Goal: Task Accomplishment & Management: Use online tool/utility

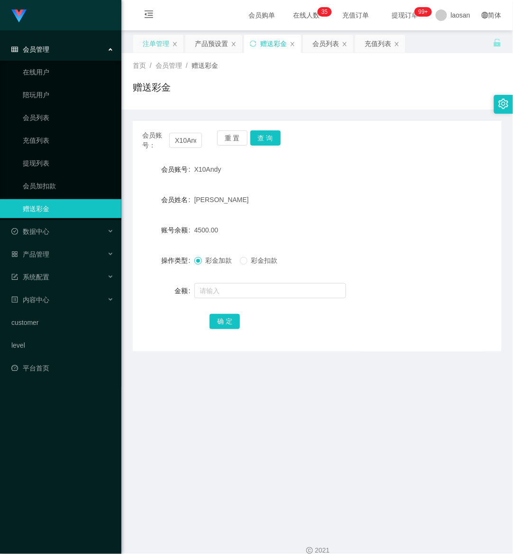
drag, startPoint x: 0, startPoint y: 0, endPoint x: 167, endPoint y: 39, distance: 171.4
click at [167, 39] on div "注单管理" at bounding box center [156, 44] width 27 height 18
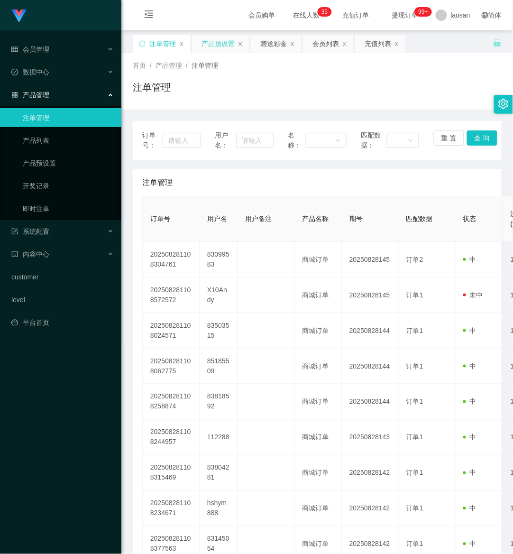
click at [211, 50] on div "产品预设置" at bounding box center [218, 44] width 33 height 18
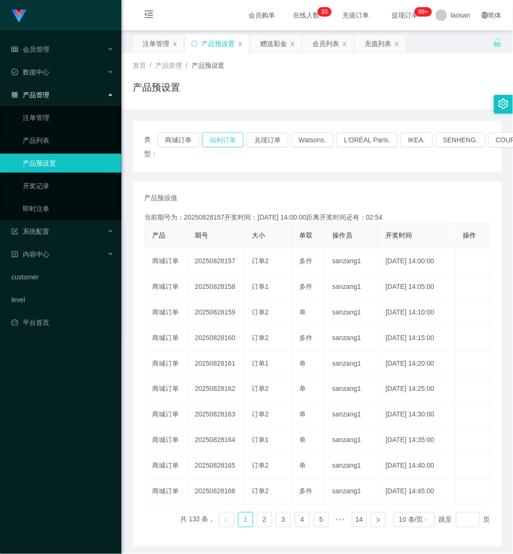
click at [223, 141] on button "福利订单" at bounding box center [223, 139] width 42 height 15
click at [175, 139] on button "商城订单" at bounding box center [178, 139] width 42 height 15
click at [229, 137] on button "福利订单" at bounding box center [223, 139] width 42 height 15
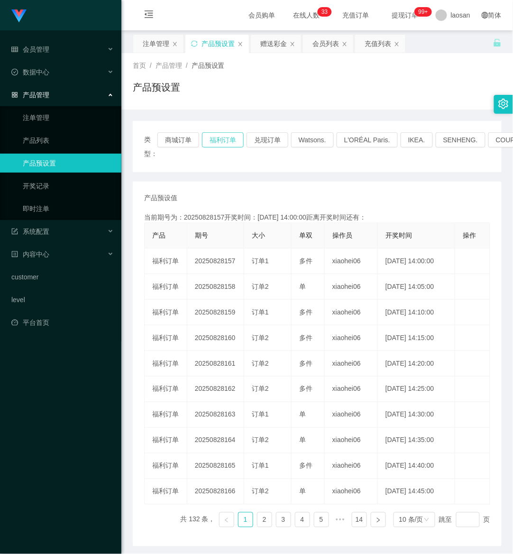
click at [229, 137] on button "福利订单" at bounding box center [223, 139] width 42 height 15
click at [228, 138] on button "福利订单" at bounding box center [223, 139] width 42 height 15
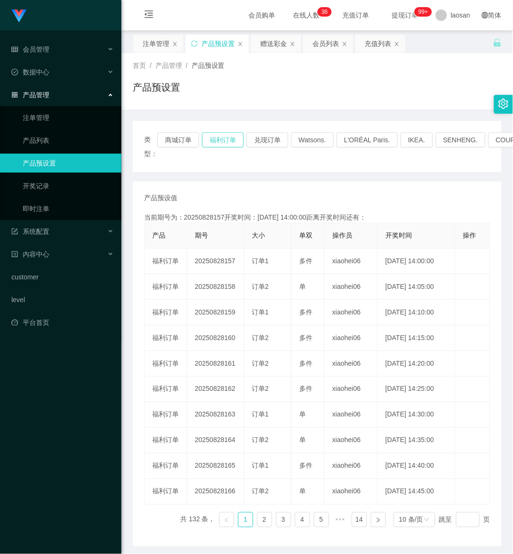
click at [228, 138] on button "福利订单" at bounding box center [223, 139] width 42 height 15
click at [216, 41] on div "产品预设置" at bounding box center [218, 44] width 33 height 18
click at [214, 139] on button "福利订单" at bounding box center [223, 139] width 42 height 15
click at [227, 132] on button "福利订单" at bounding box center [223, 139] width 42 height 15
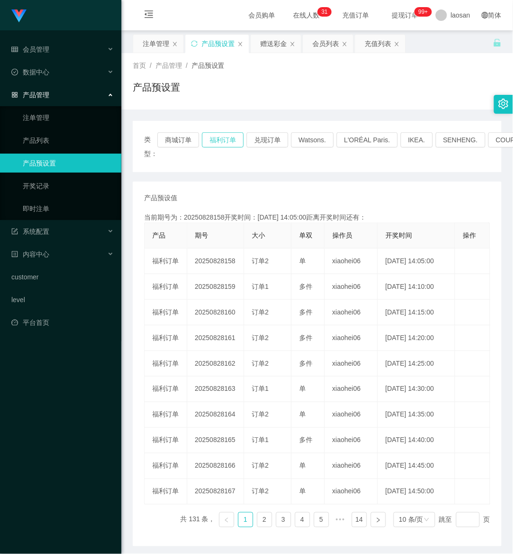
click at [226, 138] on button "福利订单" at bounding box center [223, 139] width 42 height 15
click at [170, 139] on button "商城订单" at bounding box center [178, 139] width 42 height 15
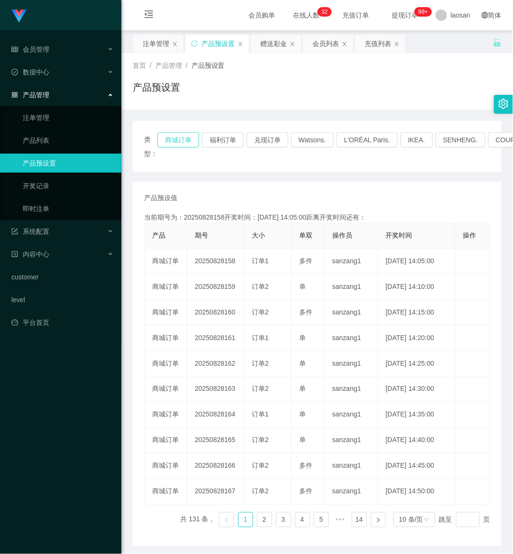
click at [170, 139] on button "商城订单" at bounding box center [178, 139] width 42 height 15
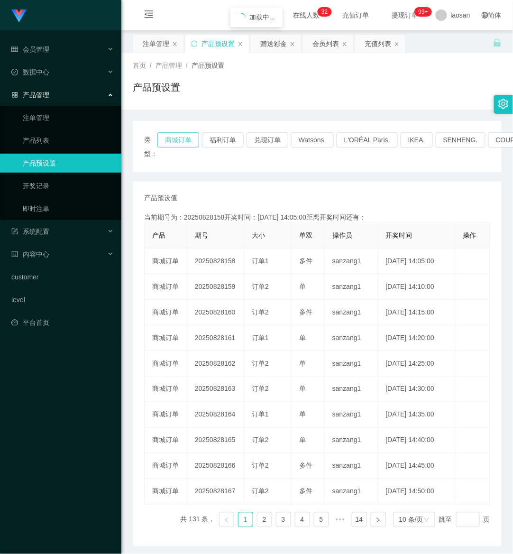
click at [170, 139] on button "商城订单" at bounding box center [178, 139] width 42 height 15
click at [158, 35] on div "注单管理" at bounding box center [156, 44] width 27 height 18
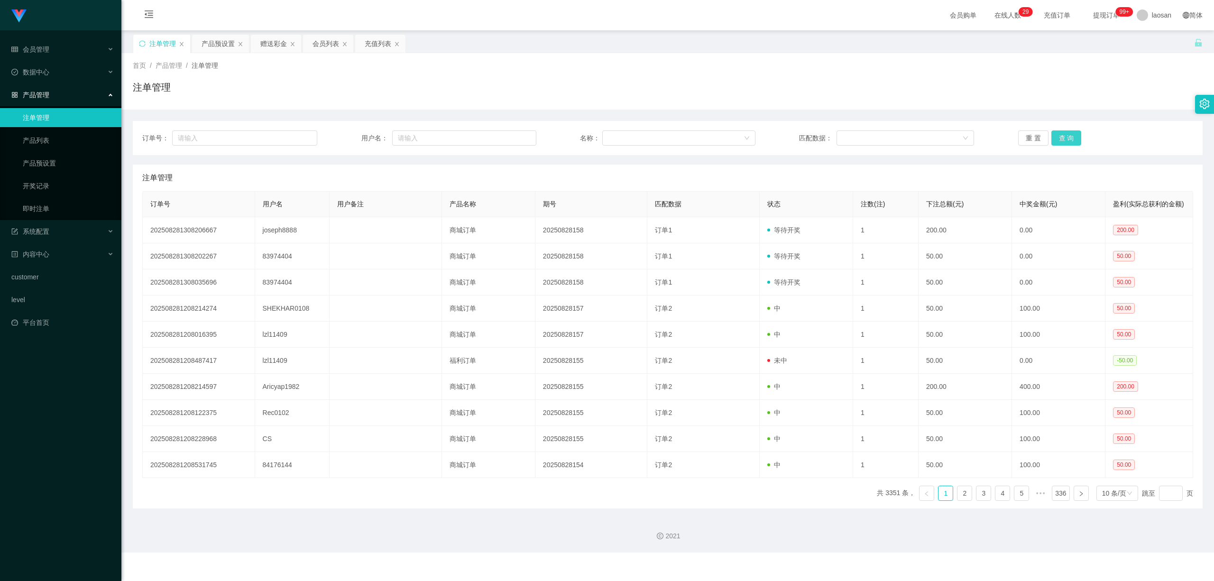
click at [513, 136] on button "查 询" at bounding box center [1067, 137] width 30 height 15
click at [513, 136] on div "重 置 查 询" at bounding box center [1105, 137] width 175 height 15
click at [513, 136] on button "查 询" at bounding box center [1067, 137] width 30 height 15
click at [513, 136] on div "重 置 查 询" at bounding box center [1105, 137] width 175 height 15
click at [513, 136] on button "查 询" at bounding box center [1067, 137] width 30 height 15
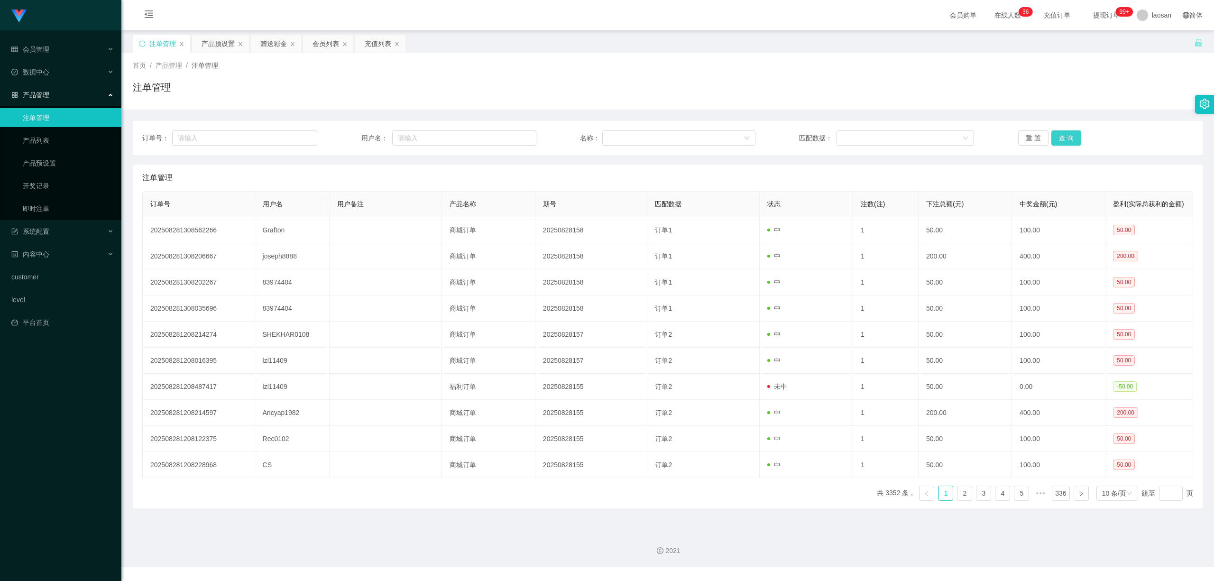
click at [1063, 138] on button "查 询" at bounding box center [1067, 137] width 30 height 15
